Goal: Transaction & Acquisition: Purchase product/service

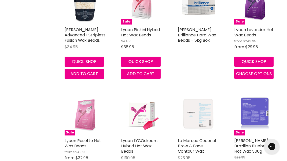
scroll to position [155, 0]
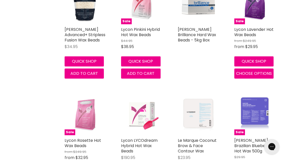
click at [84, 112] on img "Main content" at bounding box center [85, 114] width 41 height 41
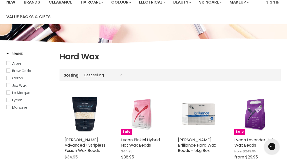
scroll to position [0, 0]
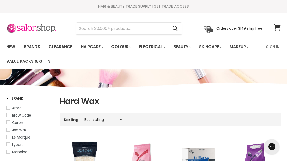
click at [97, 31] on input "Search" at bounding box center [122, 29] width 92 height 12
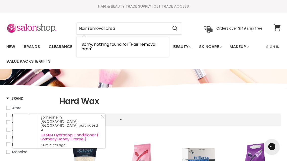
type input "Hair removal cream"
